Goal: Use online tool/utility

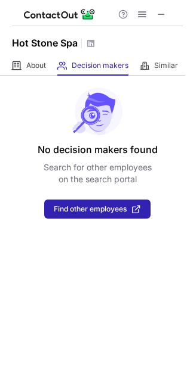
click at [171, 14] on div at bounding box center [97, 13] width 171 height 26
click at [156, 19] on span at bounding box center [161, 15] width 10 height 10
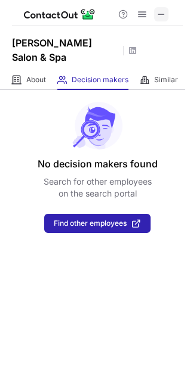
click at [165, 16] on span at bounding box center [161, 15] width 10 height 10
